Goal: Book appointment/travel/reservation

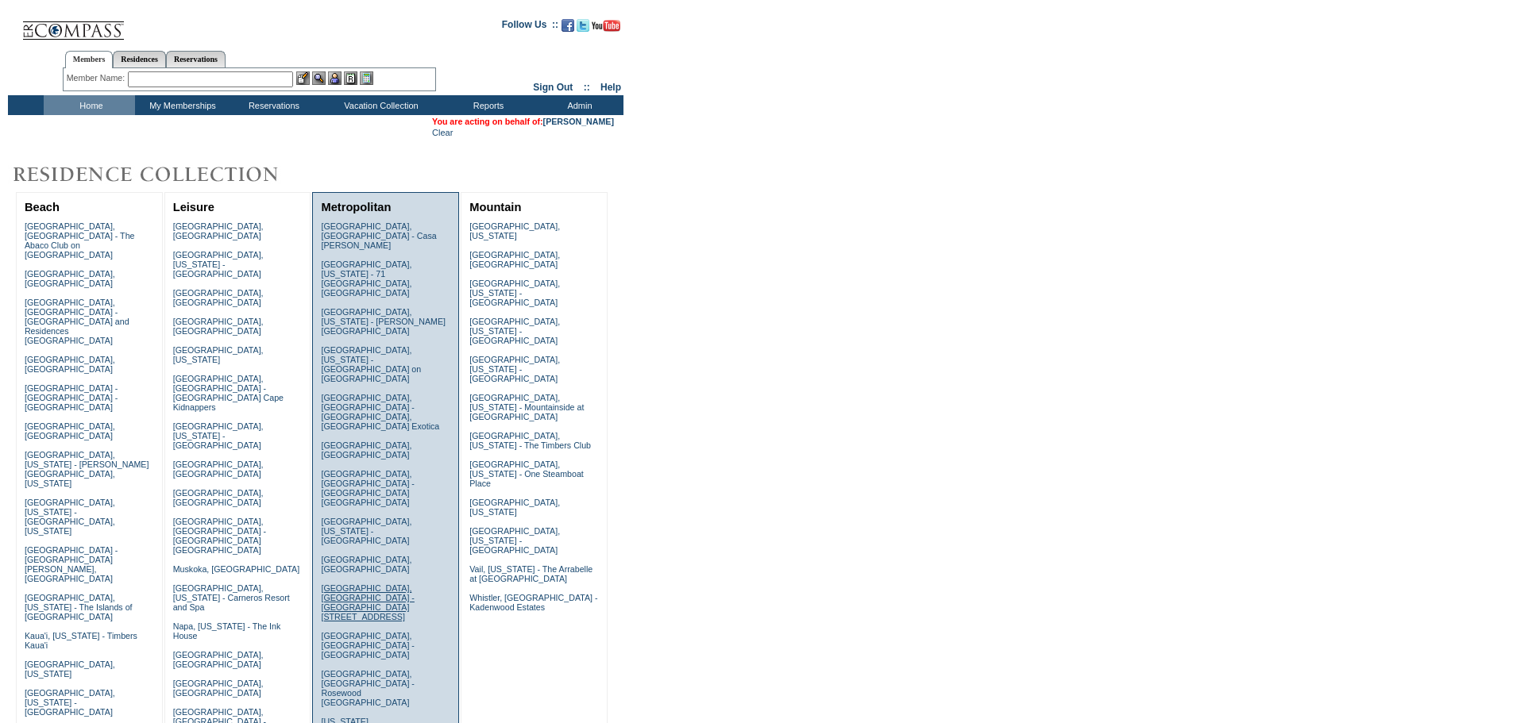
click at [343, 584] on link "London, England - Taj 51 Buckingham Gate" at bounding box center [367, 603] width 93 height 38
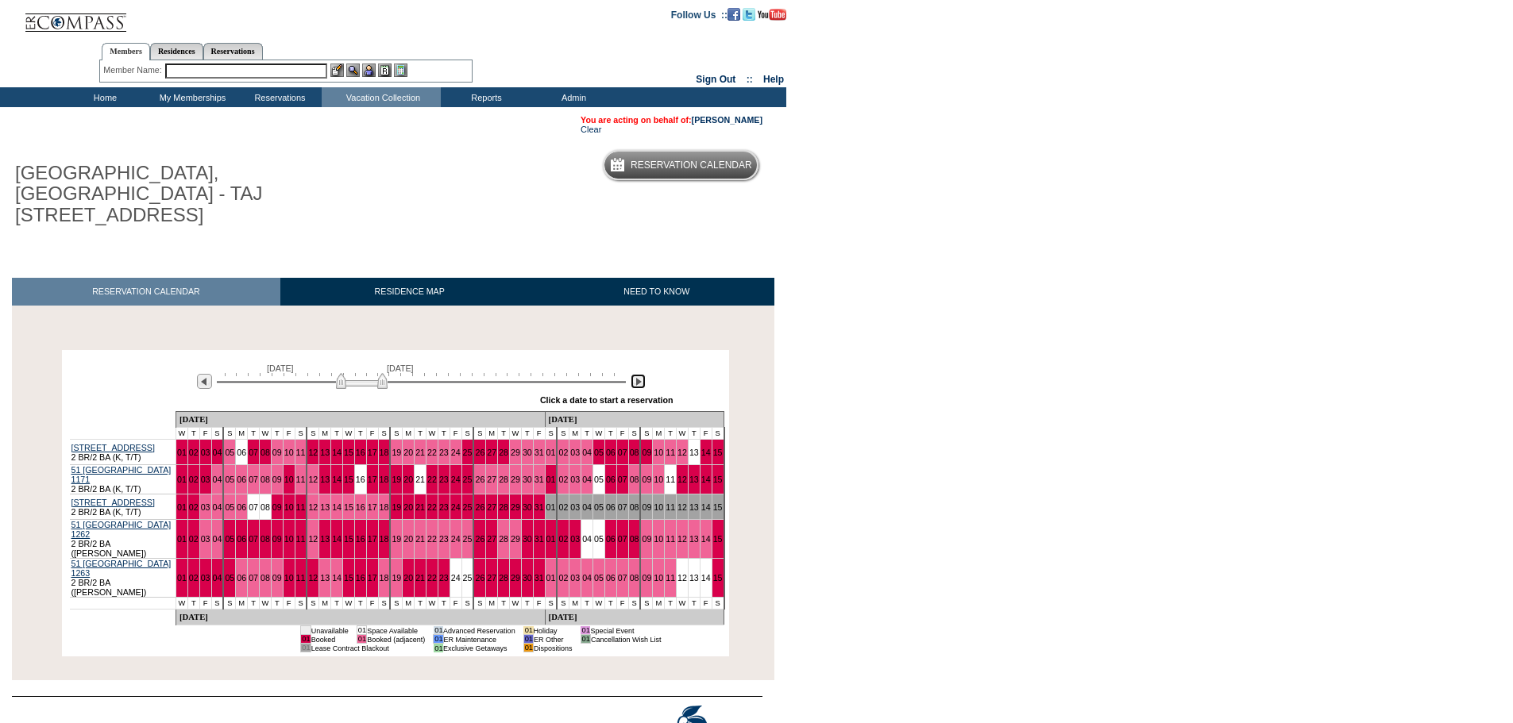
click at [635, 374] on img at bounding box center [637, 381] width 15 height 15
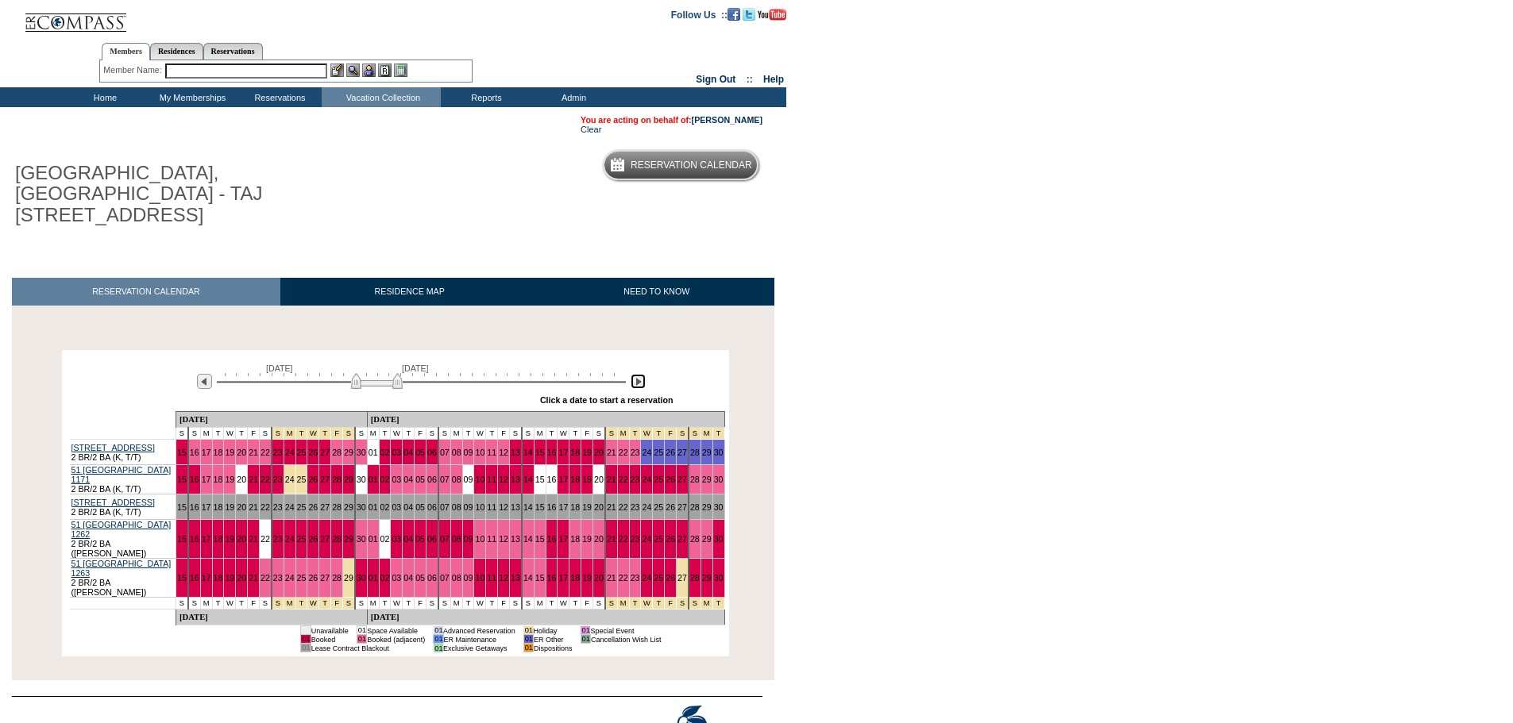
click at [636, 374] on img at bounding box center [637, 381] width 15 height 15
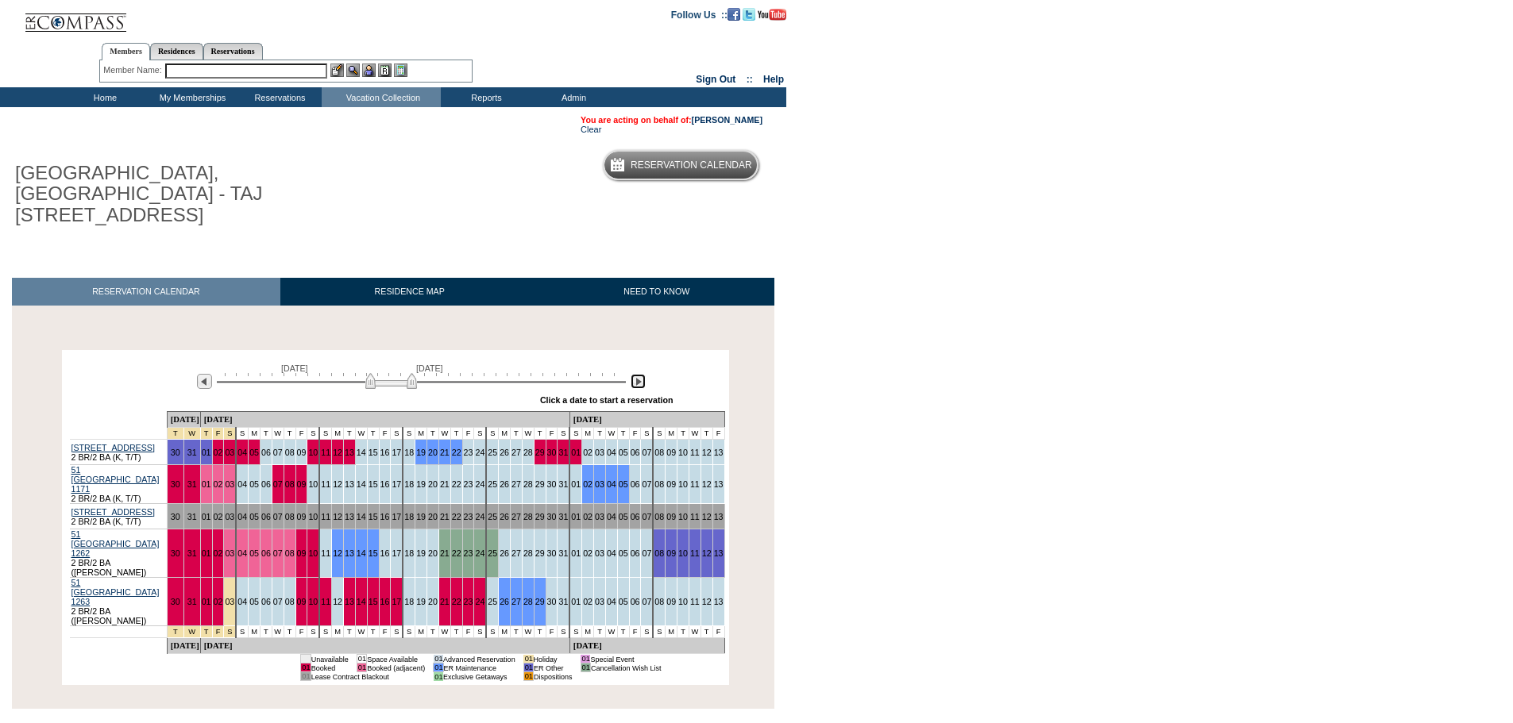
click at [636, 374] on img at bounding box center [637, 381] width 15 height 15
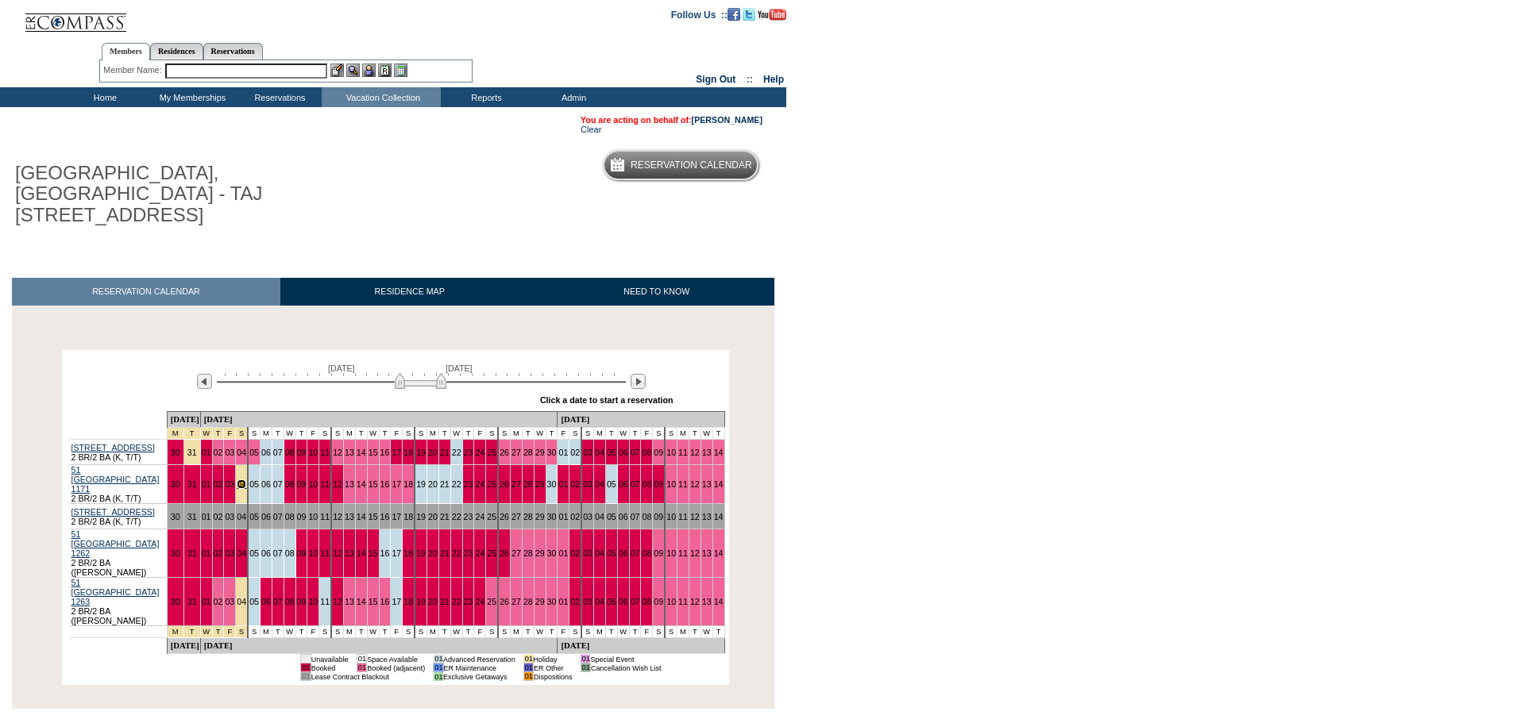
click at [246, 480] on link "04" at bounding box center [242, 485] width 10 height 10
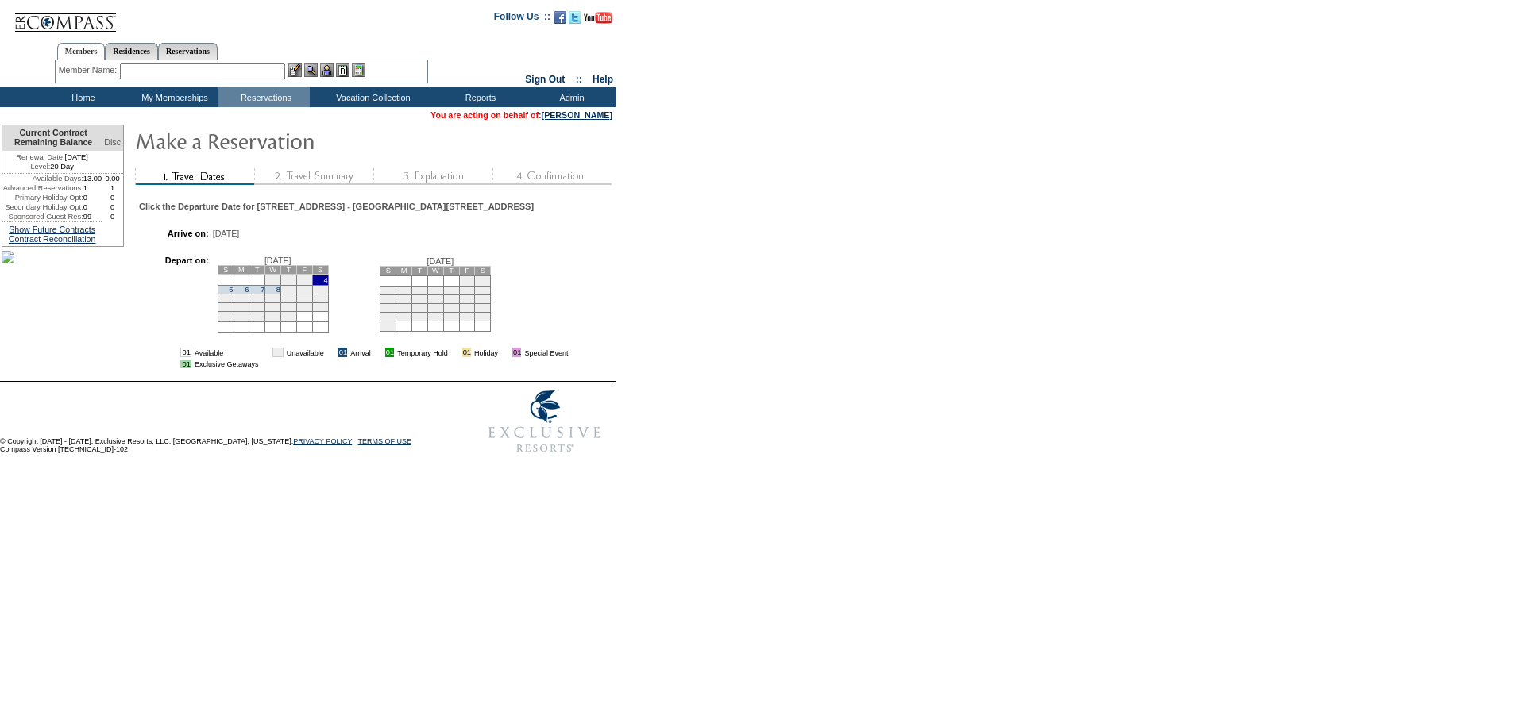
click at [281, 294] on td "8" at bounding box center [273, 289] width 16 height 9
